Goal: Task Accomplishment & Management: Complete application form

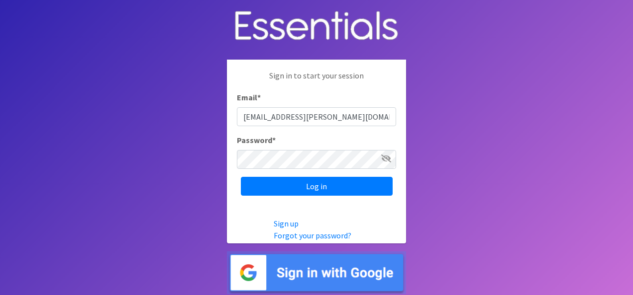
type input "[EMAIL_ADDRESS][PERSON_NAME][DOMAIN_NAME]"
click at [241, 177] on input "Log in" at bounding box center [317, 186] width 152 height 19
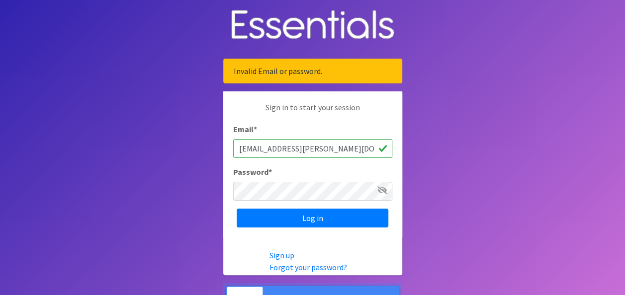
click at [383, 189] on icon at bounding box center [382, 190] width 10 height 8
click at [383, 189] on icon at bounding box center [382, 190] width 9 height 8
click at [381, 190] on icon at bounding box center [382, 190] width 10 height 8
click at [237, 209] on input "Log in" at bounding box center [313, 218] width 152 height 19
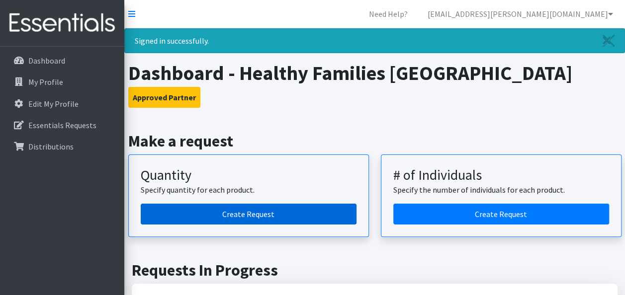
click at [288, 213] on link "Create Request" at bounding box center [249, 214] width 216 height 21
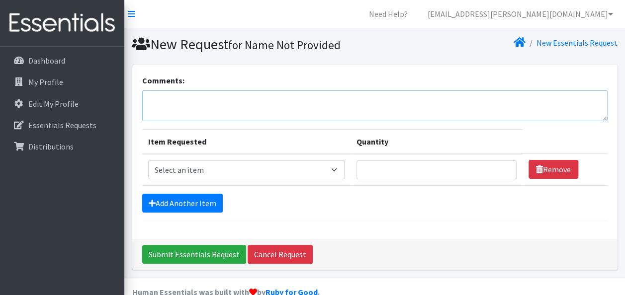
click at [274, 97] on textarea "Comments:" at bounding box center [374, 106] width 465 height 31
click at [194, 100] on textarea "HFTC October diaper order" at bounding box center [374, 106] width 465 height 31
click at [277, 101] on textarea "HFTC October, 2025 diaper order" at bounding box center [374, 106] width 465 height 31
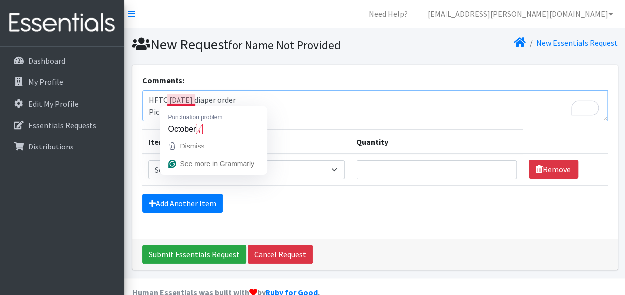
click at [179, 98] on textarea "HFTC October, 2025 diaper order Pickup by Thursday October 2nd 9:30 am" at bounding box center [374, 106] width 465 height 31
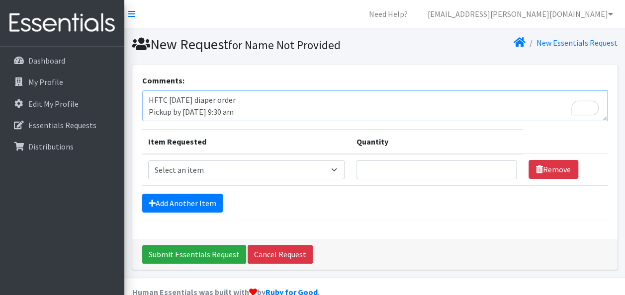
scroll to position [18, 0]
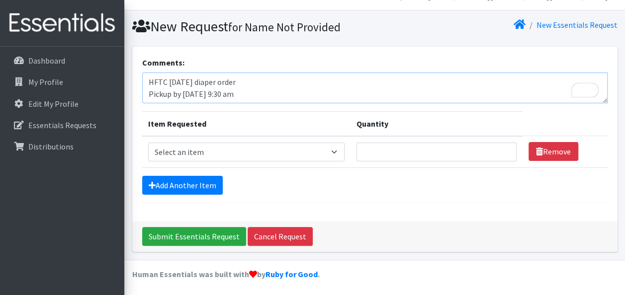
click at [215, 91] on textarea "HFTC October 2025 diaper order Pickup by Thursday October 2nd 9:30 am" at bounding box center [374, 88] width 465 height 31
click at [265, 91] on textarea "HFTC October 2025 diaper order Pickup by Thursday, October 2nd 9:30 am" at bounding box center [374, 88] width 465 height 31
click at [263, 90] on textarea "HFTC October 2025 diaper order Pickup by Thursday, October 2nd 9:30 am" at bounding box center [374, 88] width 465 height 31
type textarea "HFTC [DATE] diaper order Pickup by [DATE] 9:30 am"
click at [277, 155] on select "Select an item Baby Formula Kids (Newborn) Kids (Preemie) Kids (Size 1) Kids (S…" at bounding box center [246, 152] width 196 height 19
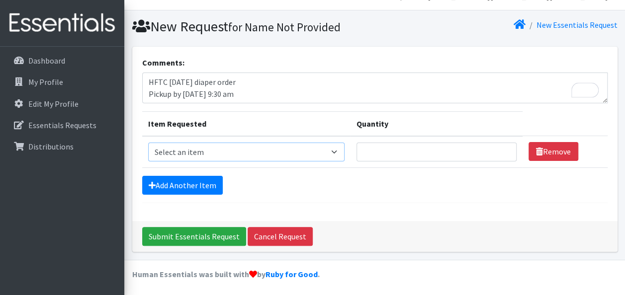
select select "451"
click at [148, 143] on select "Select an item Baby Formula Kids (Newborn) Kids (Preemie) Kids (Size 1) Kids (S…" at bounding box center [246, 152] width 196 height 19
click at [427, 144] on input "Quantity" at bounding box center [437, 152] width 160 height 19
type input "150"
click at [195, 180] on link "Add Another Item" at bounding box center [182, 185] width 81 height 19
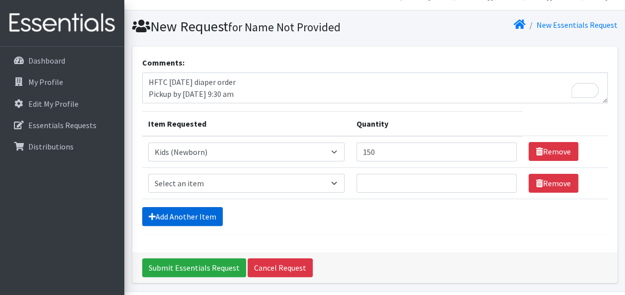
scroll to position [49, 0]
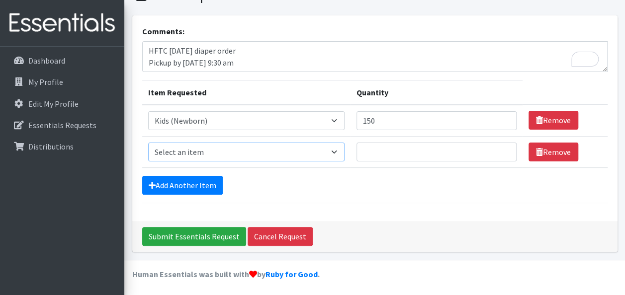
click at [337, 151] on select "Select an item Baby Formula Kids (Newborn) Kids (Preemie) Kids (Size 1) Kids (S…" at bounding box center [246, 152] width 196 height 19
select select "453"
click at [148, 143] on select "Select an item Baby Formula Kids (Newborn) Kids (Preemie) Kids (Size 1) Kids (S…" at bounding box center [246, 152] width 196 height 19
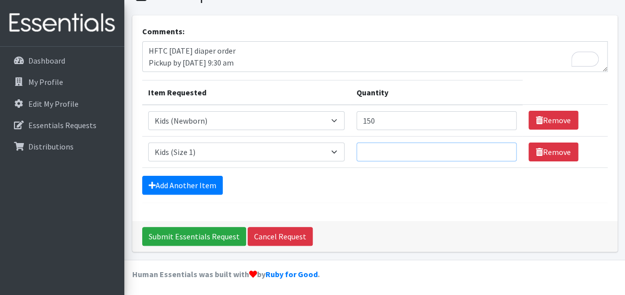
click at [429, 157] on input "Quantity" at bounding box center [437, 152] width 160 height 19
type input "400"
click at [236, 169] on form "Comments: HFTC October 2025 diaper order Pickup by Thursday, October 2nd, 9:30 …" at bounding box center [374, 114] width 465 height 178
click at [204, 182] on link "Add Another Item" at bounding box center [182, 185] width 81 height 19
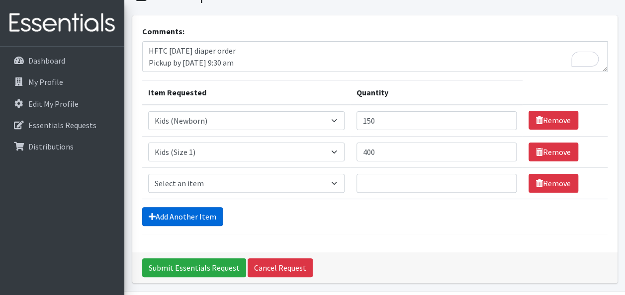
scroll to position [81, 0]
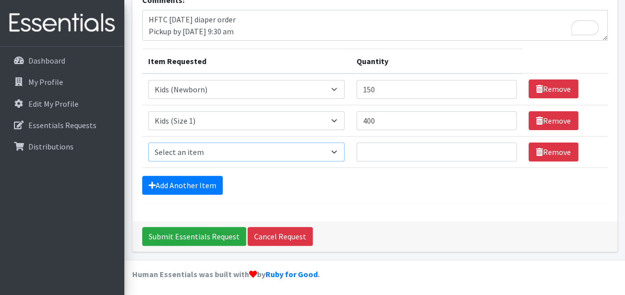
click at [339, 151] on select "Select an item Baby Formula Kids (Newborn) Kids (Preemie) Kids (Size 1) Kids (S…" at bounding box center [246, 152] width 196 height 19
select select "440"
click at [148, 143] on select "Select an item Baby Formula Kids (Newborn) Kids (Preemie) Kids (Size 1) Kids (S…" at bounding box center [246, 152] width 196 height 19
click at [426, 148] on input "Quantity" at bounding box center [437, 152] width 160 height 19
type input "300"
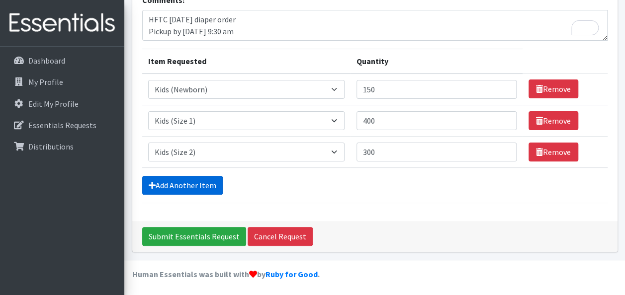
click at [176, 189] on link "Add Another Item" at bounding box center [182, 185] width 81 height 19
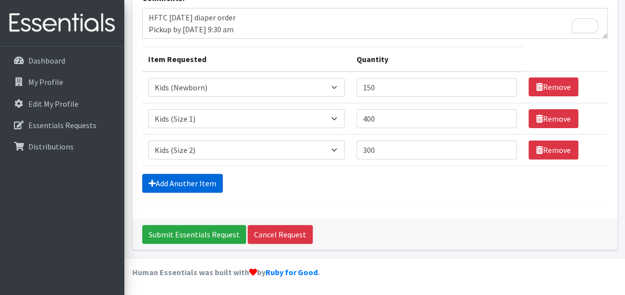
scroll to position [111, 0]
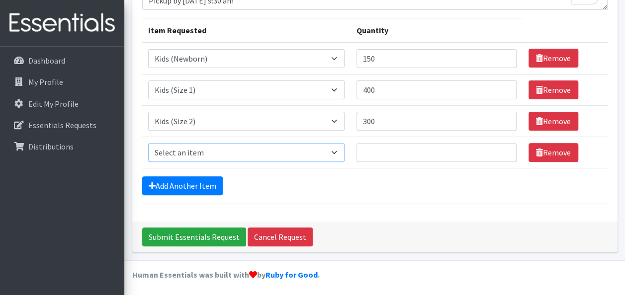
click at [317, 151] on select "Select an item Baby Formula Kids (Newborn) Kids (Preemie) Kids (Size 1) Kids (S…" at bounding box center [246, 152] width 196 height 19
select select "442"
click at [148, 143] on select "Select an item Baby Formula Kids (Newborn) Kids (Preemie) Kids (Size 1) Kids (S…" at bounding box center [246, 152] width 196 height 19
click at [424, 154] on input "Quantity" at bounding box center [437, 152] width 160 height 19
type input "450"
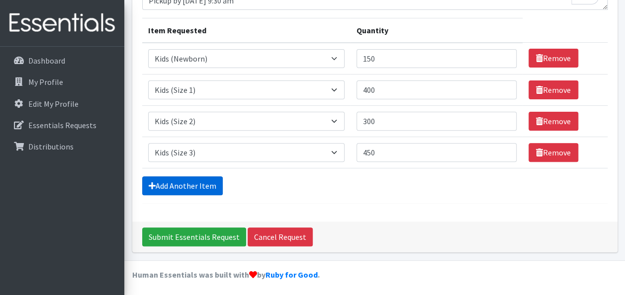
click at [192, 190] on link "Add Another Item" at bounding box center [182, 186] width 81 height 19
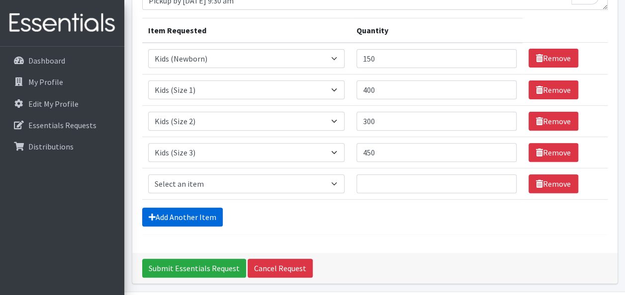
scroll to position [143, 0]
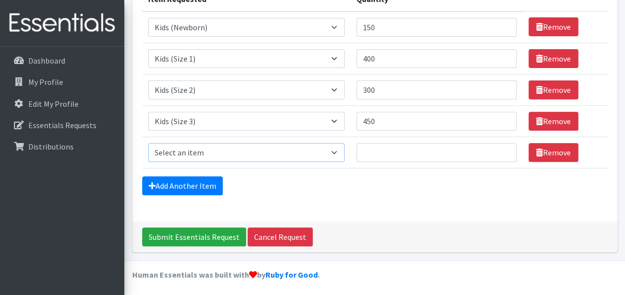
click at [337, 149] on select "Select an item Baby Formula Kids (Newborn) Kids (Preemie) Kids (Size 1) Kids (S…" at bounding box center [246, 152] width 196 height 19
select select "459"
click at [148, 143] on select "Select an item Baby Formula Kids (Newborn) Kids (Preemie) Kids (Size 1) Kids (S…" at bounding box center [246, 152] width 196 height 19
click at [393, 153] on input "Quantity" at bounding box center [437, 152] width 160 height 19
type input "650"
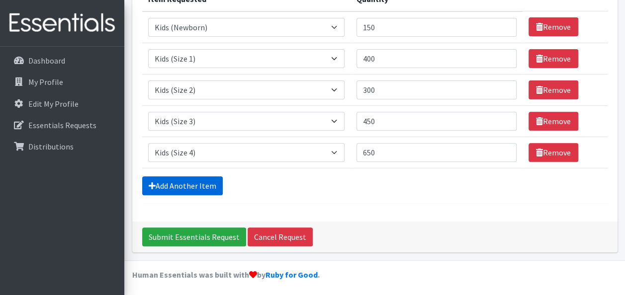
click at [201, 182] on link "Add Another Item" at bounding box center [182, 186] width 81 height 19
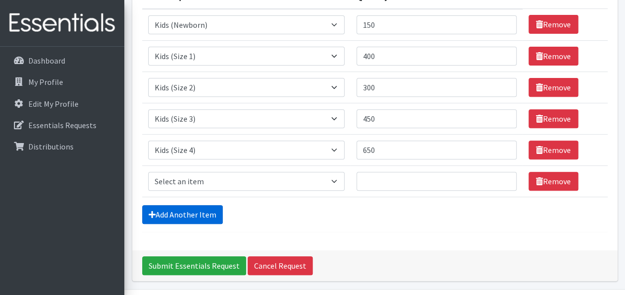
scroll to position [174, 0]
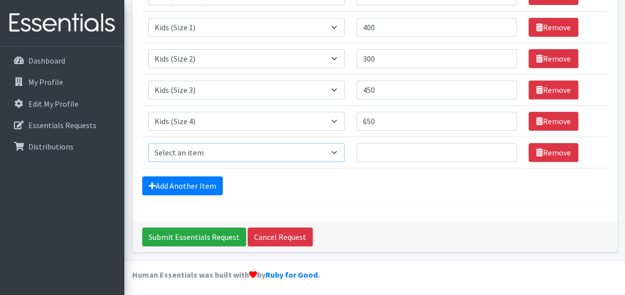
click at [326, 152] on select "Select an item Baby Formula Kids (Newborn) Kids (Preemie) Kids (Size 1) Kids (S…" at bounding box center [246, 152] width 196 height 19
select select "460"
click at [148, 143] on select "Select an item Baby Formula Kids (Newborn) Kids (Preemie) Kids (Size 1) Kids (S…" at bounding box center [246, 152] width 196 height 19
click at [400, 155] on input "Quantity" at bounding box center [437, 152] width 160 height 19
type input "850"
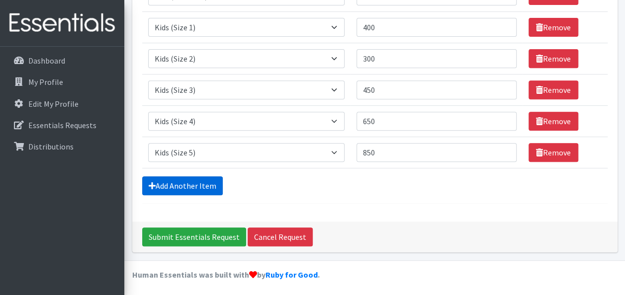
click at [200, 177] on link "Add Another Item" at bounding box center [182, 186] width 81 height 19
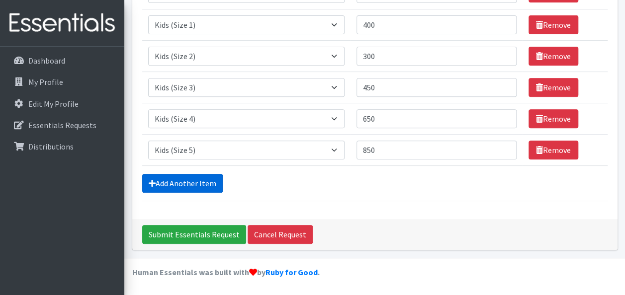
scroll to position [205, 0]
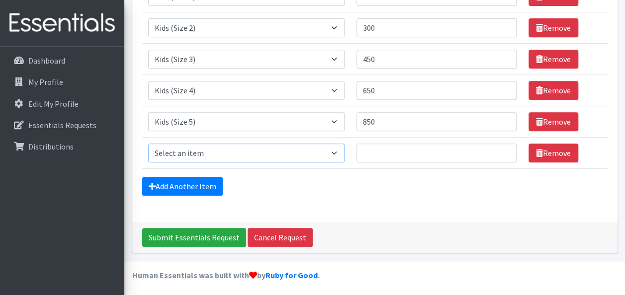
click at [332, 154] on select "Select an item Baby Formula Kids (Newborn) Kids (Preemie) Kids (Size 1) Kids (S…" at bounding box center [246, 153] width 196 height 19
select select "462"
click at [148, 144] on select "Select an item Baby Formula Kids (Newborn) Kids (Preemie) Kids (Size 1) Kids (S…" at bounding box center [246, 153] width 196 height 19
click at [411, 153] on input "Quantity" at bounding box center [437, 153] width 160 height 19
type input "1800"
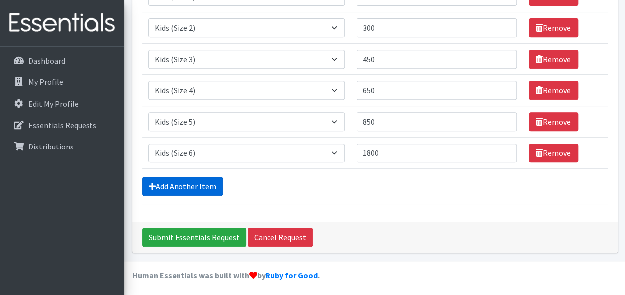
click at [196, 182] on link "Add Another Item" at bounding box center [182, 186] width 81 height 19
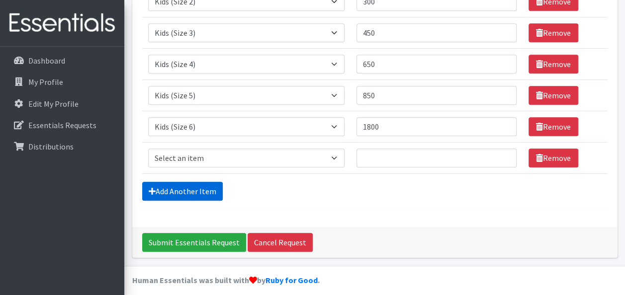
scroll to position [236, 0]
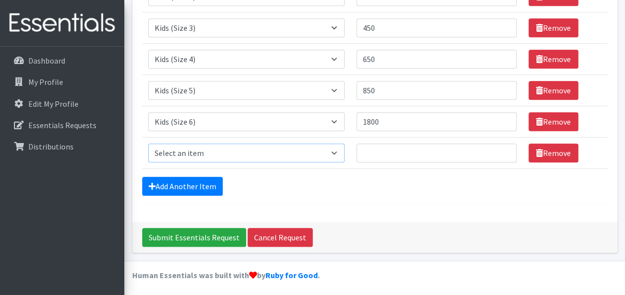
click at [248, 153] on select "Select an item Baby Formula Kids (Newborn) Kids (Preemie) Kids (Size 1) Kids (S…" at bounding box center [246, 153] width 196 height 19
drag, startPoint x: 248, startPoint y: 153, endPoint x: 263, endPoint y: 157, distance: 15.9
click at [263, 157] on select "Select an item Baby Formula Kids (Newborn) Kids (Preemie) Kids (Size 1) Kids (S…" at bounding box center [246, 153] width 196 height 19
drag, startPoint x: 263, startPoint y: 157, endPoint x: 296, endPoint y: 112, distance: 55.8
click at [296, 112] on tbody "Item Requested Select an item Baby Formula Kids (Newborn) Kids (Preemie) Kids (…" at bounding box center [374, 43] width 465 height 251
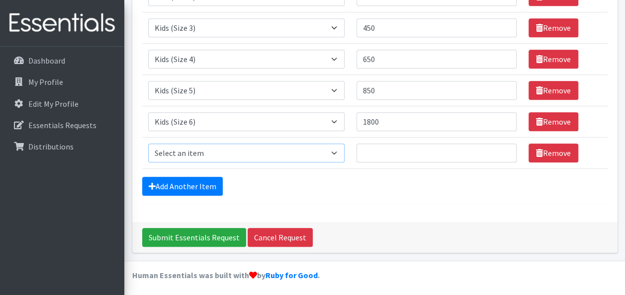
select select "444"
click at [148, 144] on select "Select an item Baby Formula Kids (Newborn) Kids (Preemie) Kids (Size 1) Kids (S…" at bounding box center [246, 153] width 196 height 19
click at [392, 156] on input "Quantity" at bounding box center [437, 153] width 160 height 19
type input "300"
click at [195, 182] on link "Add Another Item" at bounding box center [182, 186] width 81 height 19
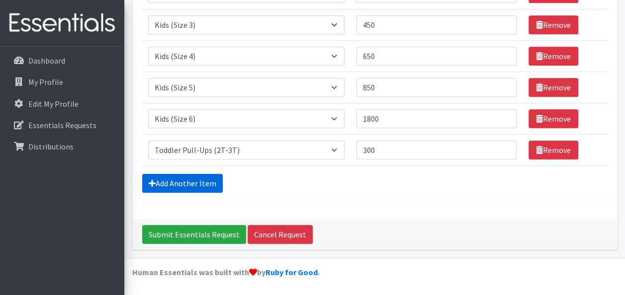
scroll to position [268, 0]
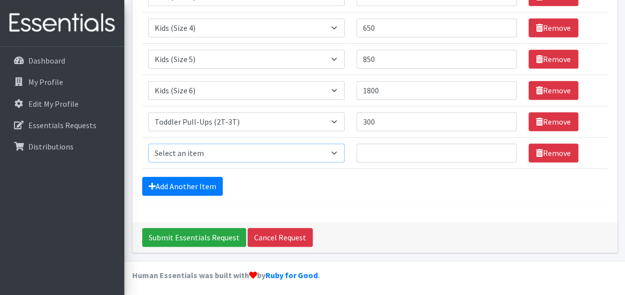
click at [312, 152] on select "Select an item Baby Formula Kids (Newborn) Kids (Preemie) Kids (Size 1) Kids (S…" at bounding box center [246, 153] width 196 height 19
select select "445"
click at [148, 144] on select "Select an item Baby Formula Kids (Newborn) Kids (Preemie) Kids (Size 1) Kids (S…" at bounding box center [246, 153] width 196 height 19
click at [388, 147] on input "Quantity" at bounding box center [437, 153] width 160 height 19
type input "50"
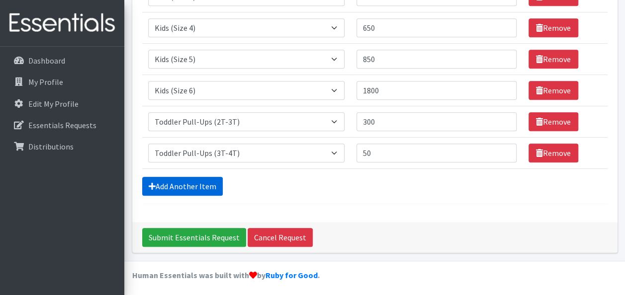
click at [205, 182] on link "Add Another Item" at bounding box center [182, 186] width 81 height 19
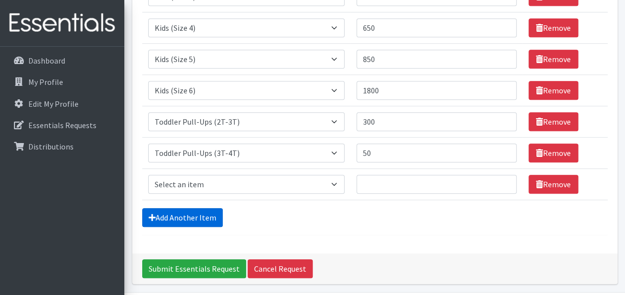
scroll to position [298, 0]
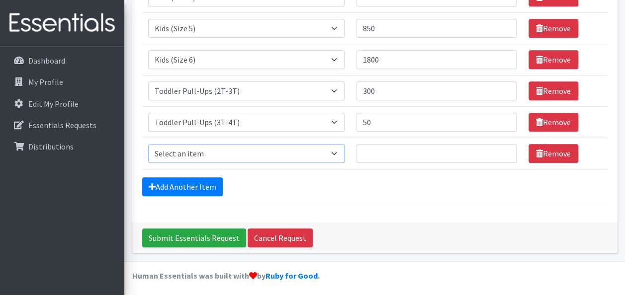
click at [292, 151] on select "Select an item Baby Formula Kids (Newborn) Kids (Preemie) Kids (Size 1) Kids (S…" at bounding box center [246, 153] width 196 height 19
select select "446"
click at [148, 144] on select "Select an item Baby Formula Kids (Newborn) Kids (Preemie) Kids (Size 1) Kids (S…" at bounding box center [246, 153] width 196 height 19
click at [384, 158] on input "Quantity" at bounding box center [437, 153] width 160 height 19
type input "50"
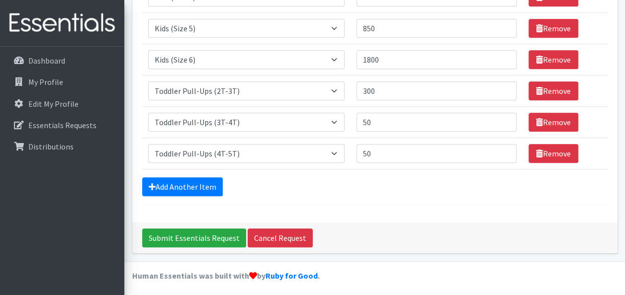
click at [207, 185] on link "Add Another Item" at bounding box center [182, 187] width 81 height 19
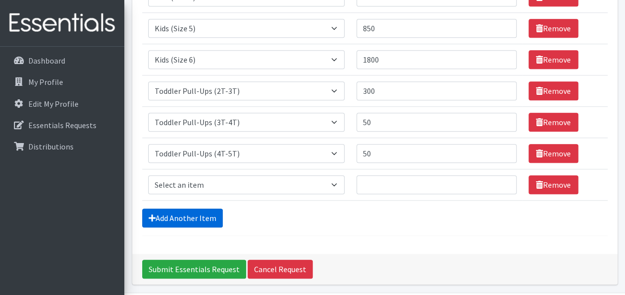
scroll to position [330, 0]
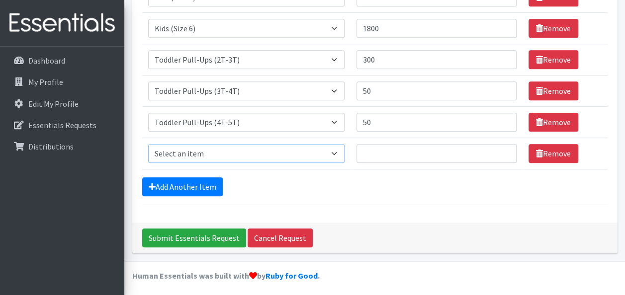
click at [340, 149] on select "Select an item Baby Formula Kids (Newborn) Kids (Preemie) Kids (Size 1) Kids (S…" at bounding box center [246, 153] width 196 height 19
select select "434"
click at [148, 144] on select "Select an item Baby Formula Kids (Newborn) Kids (Preemie) Kids (Size 1) Kids (S…" at bounding box center [246, 153] width 196 height 19
click at [429, 153] on input "Quantity" at bounding box center [437, 153] width 160 height 19
type input "102"
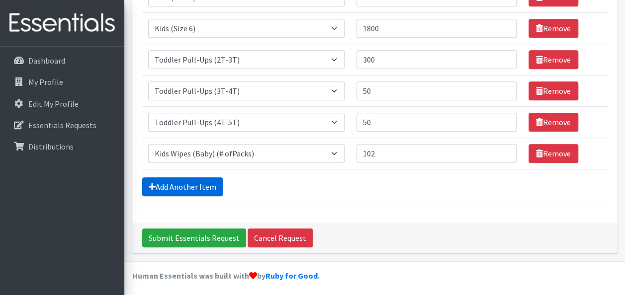
click at [186, 190] on link "Add Another Item" at bounding box center [182, 187] width 81 height 19
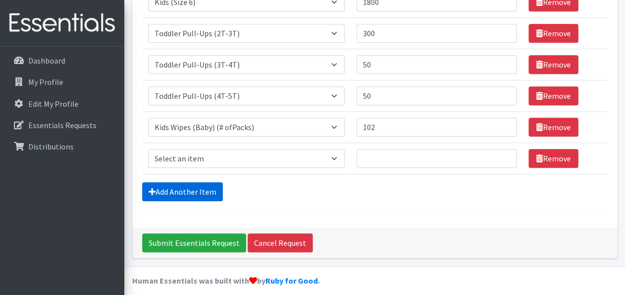
scroll to position [361, 0]
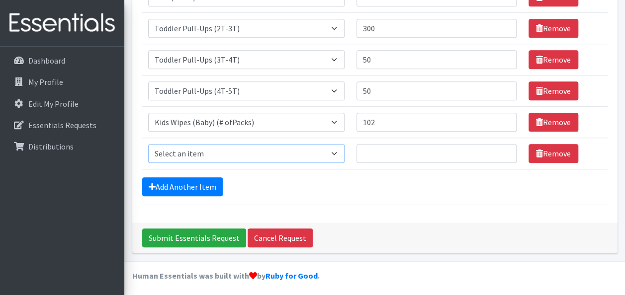
click at [335, 148] on select "Select an item Baby Formula Kids (Newborn) Kids (Preemie) Kids (Size 1) Kids (S…" at bounding box center [246, 153] width 196 height 19
select select "1534"
click at [148, 144] on select "Select an item Baby Formula Kids (Newborn) Kids (Preemie) Kids (Size 1) Kids (S…" at bounding box center [246, 153] width 196 height 19
click at [400, 148] on input "Quantity" at bounding box center [437, 153] width 160 height 19
type input "2"
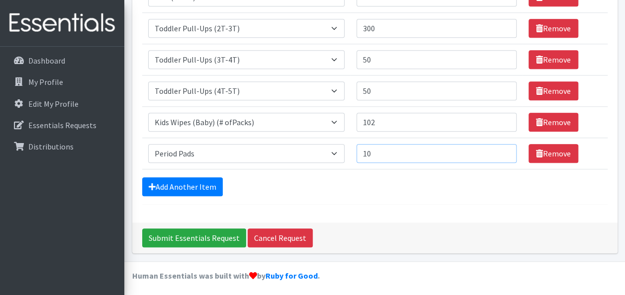
type input "1"
type input "200"
click at [201, 236] on input "Submit Essentials Request" at bounding box center [194, 238] width 104 height 19
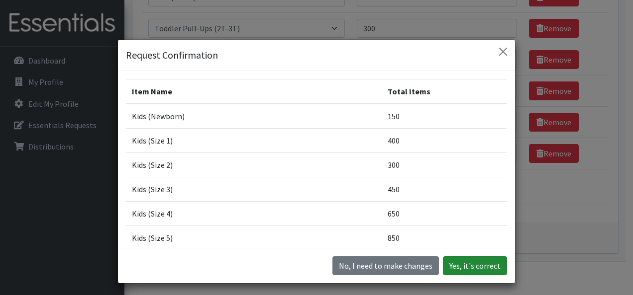
click at [480, 264] on button "Yes, it's correct" at bounding box center [475, 266] width 64 height 19
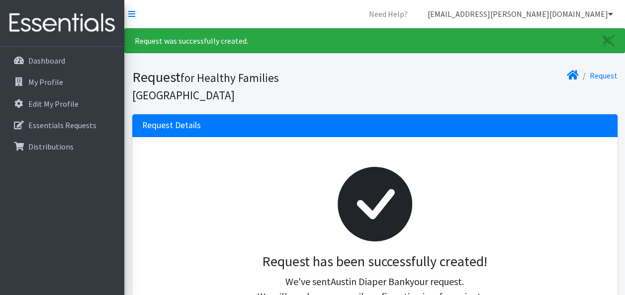
click at [609, 14] on icon at bounding box center [610, 14] width 5 height 8
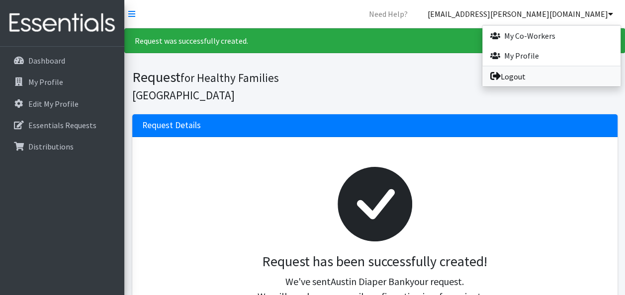
click at [519, 76] on link "Logout" at bounding box center [551, 77] width 138 height 20
